Goal: Task Accomplishment & Management: Manage account settings

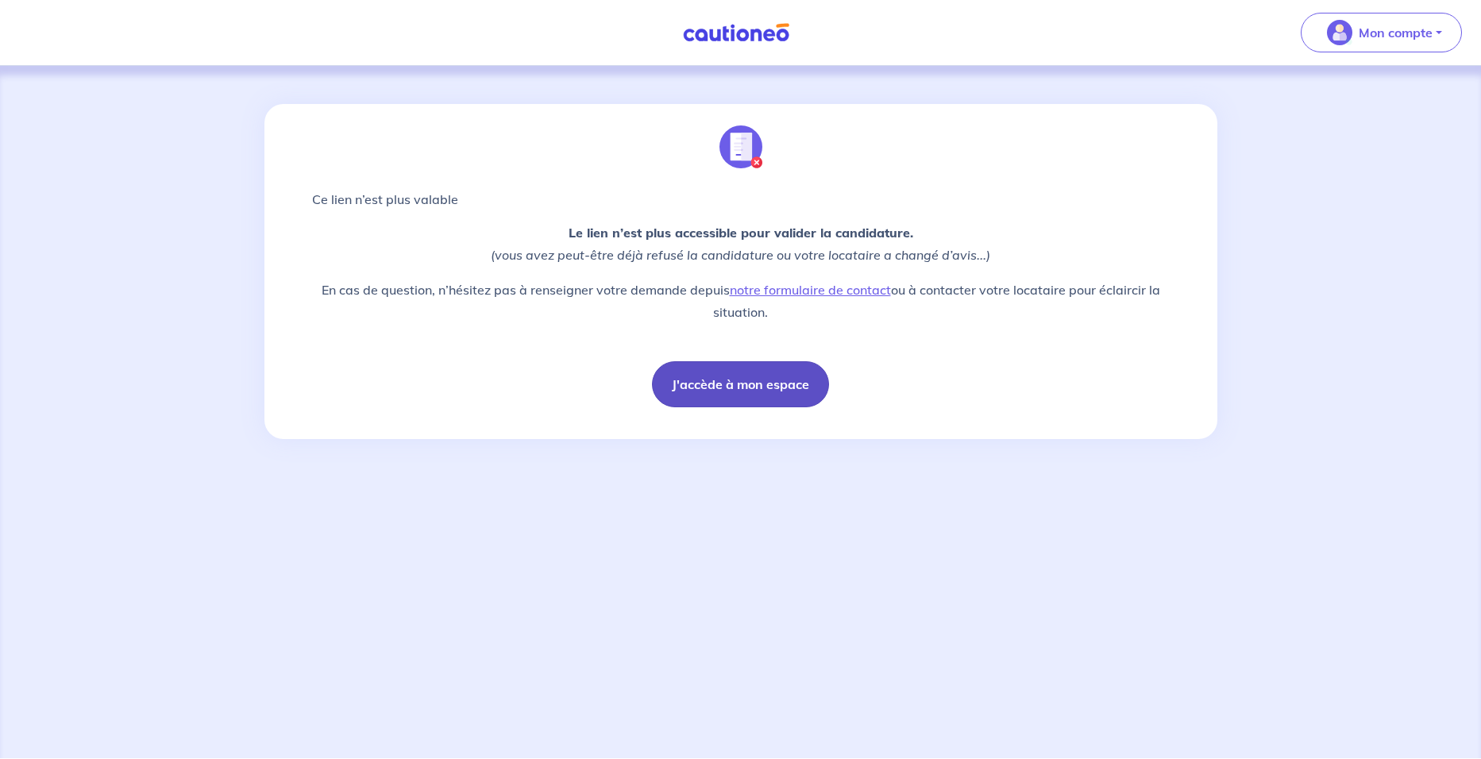
click at [747, 389] on button "J'accède à mon espace" at bounding box center [740, 384] width 177 height 46
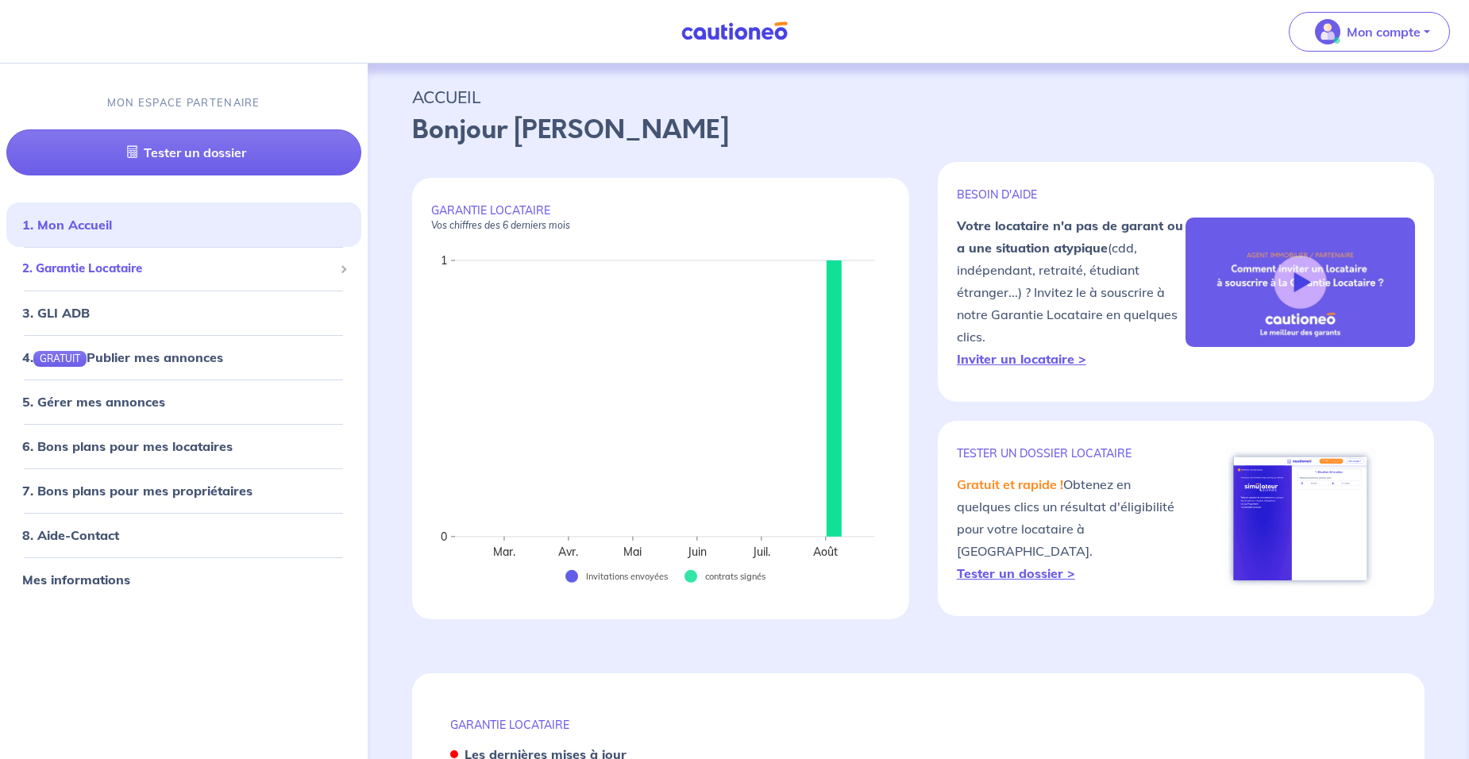
click at [86, 272] on span "2. Garantie Locataire" at bounding box center [177, 269] width 311 height 18
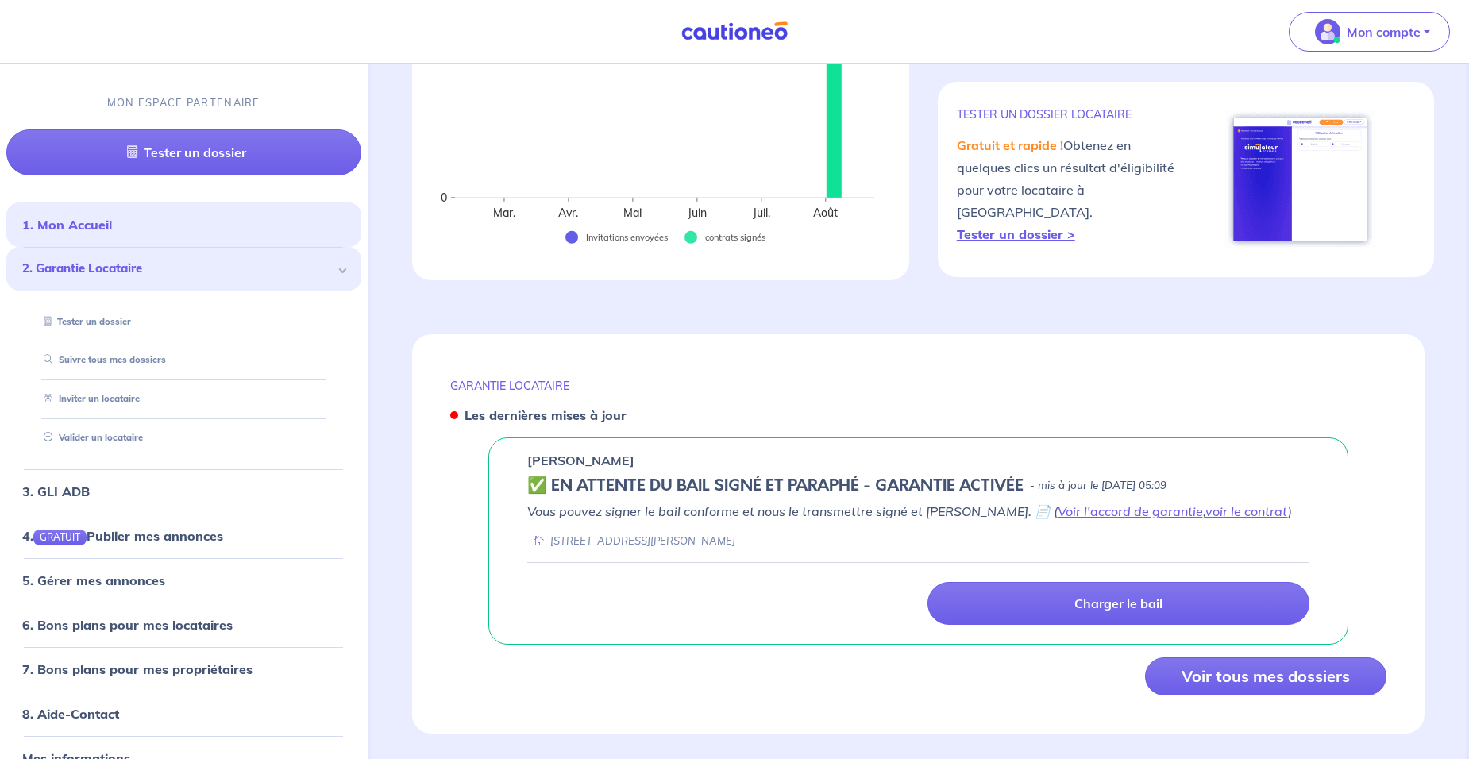
scroll to position [341, 0]
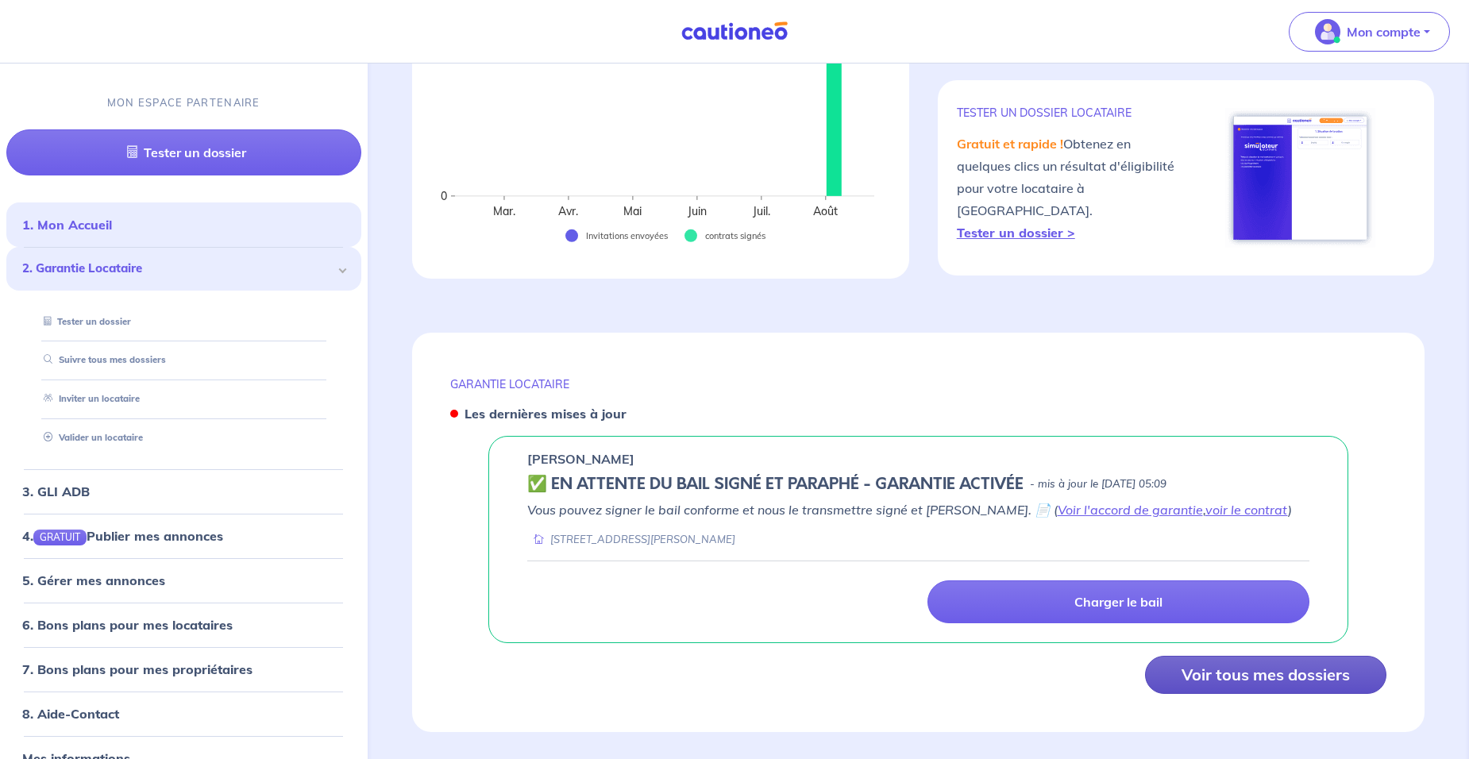
click at [1237, 656] on button "Voir tous mes dossiers" at bounding box center [1265, 675] width 241 height 38
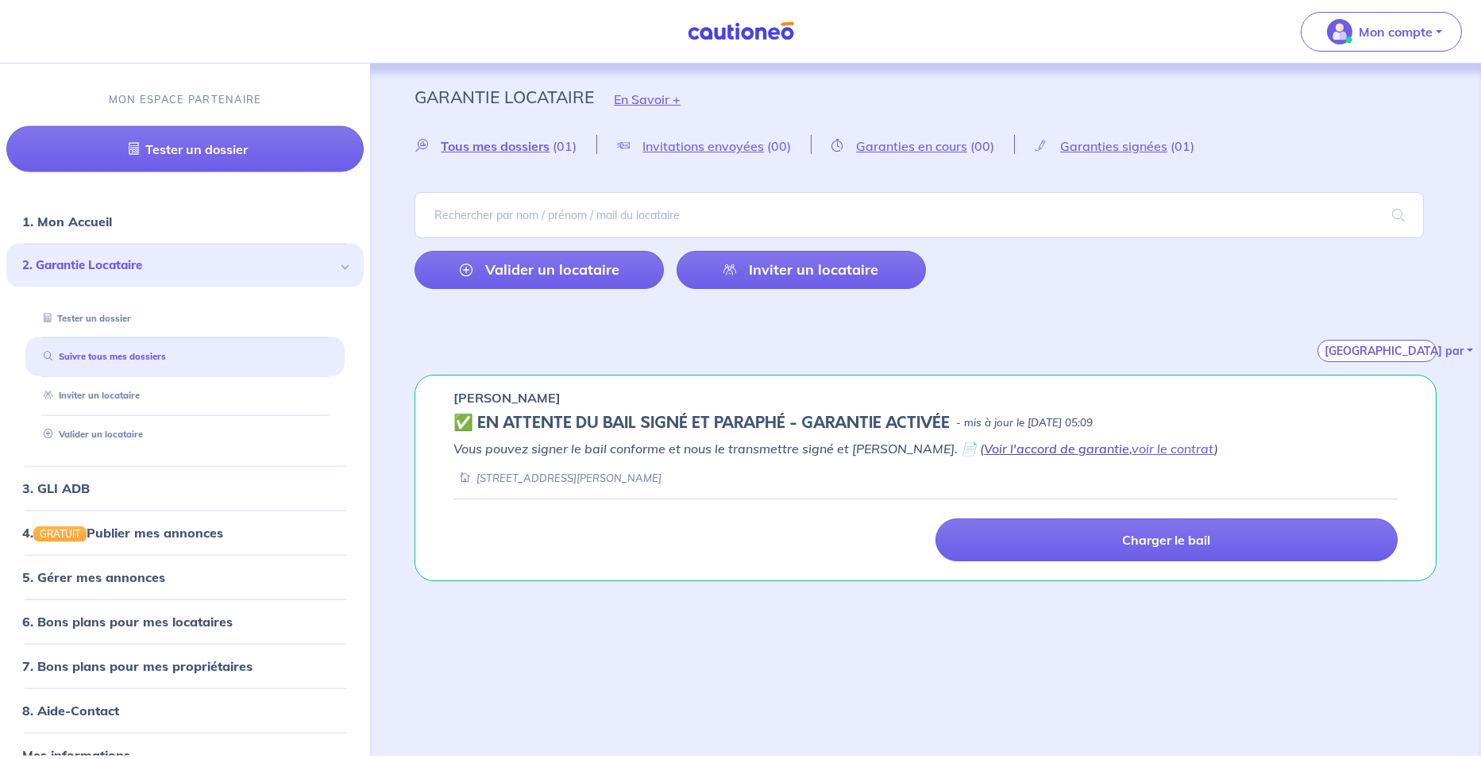
click at [984, 446] on link "Voir l'accord de garantie" at bounding box center [1056, 449] width 145 height 16
